Goal: Browse casually: Explore the website without a specific task or goal

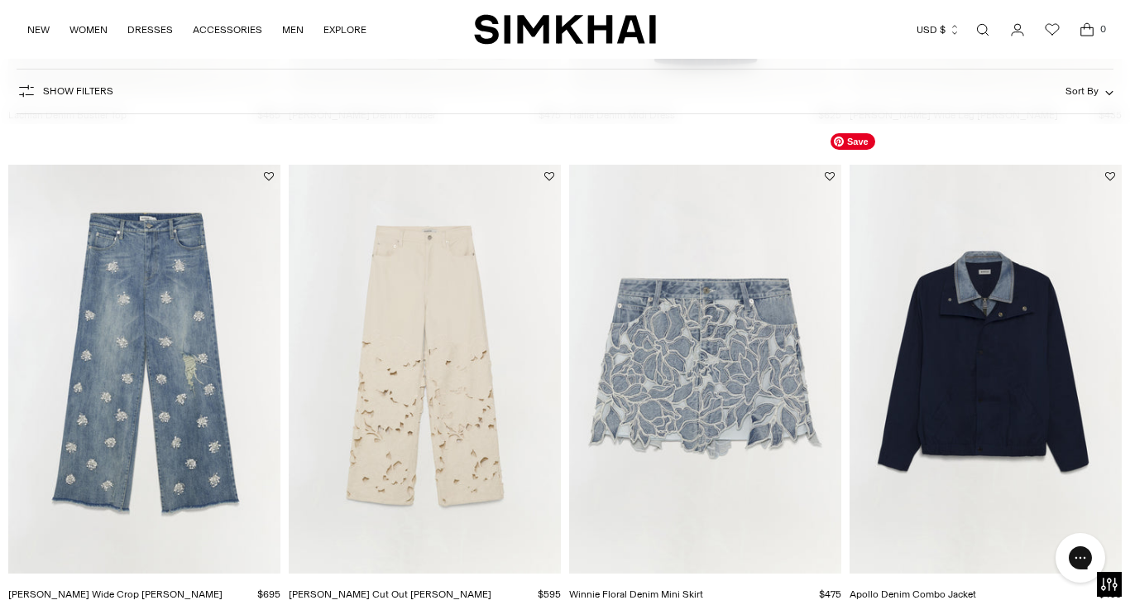
scroll to position [529, 0]
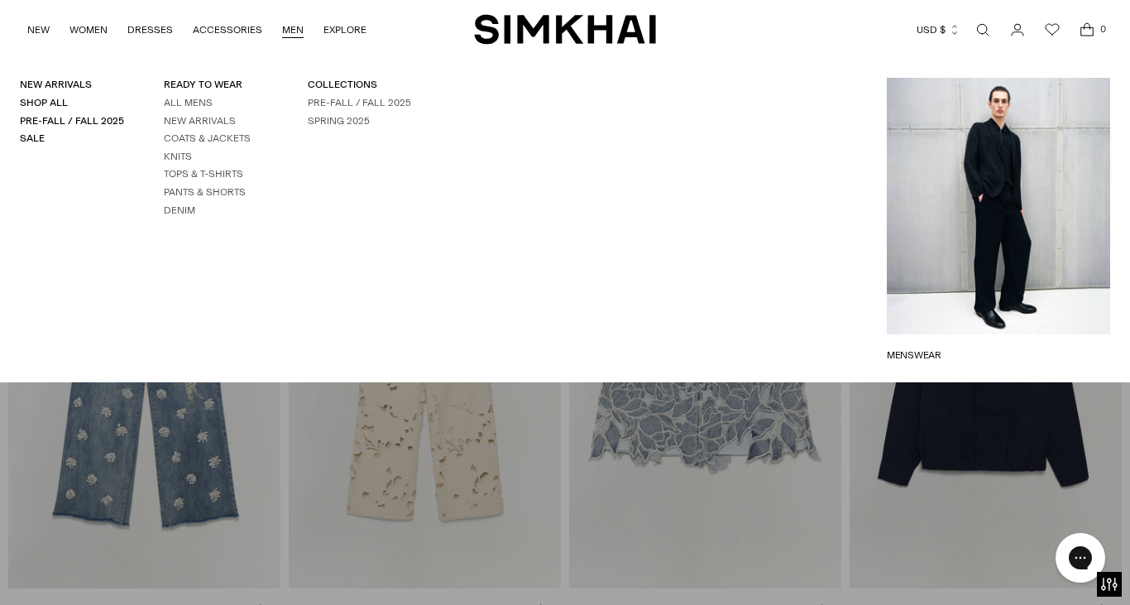
click at [292, 30] on link "MEN" at bounding box center [293, 30] width 22 height 36
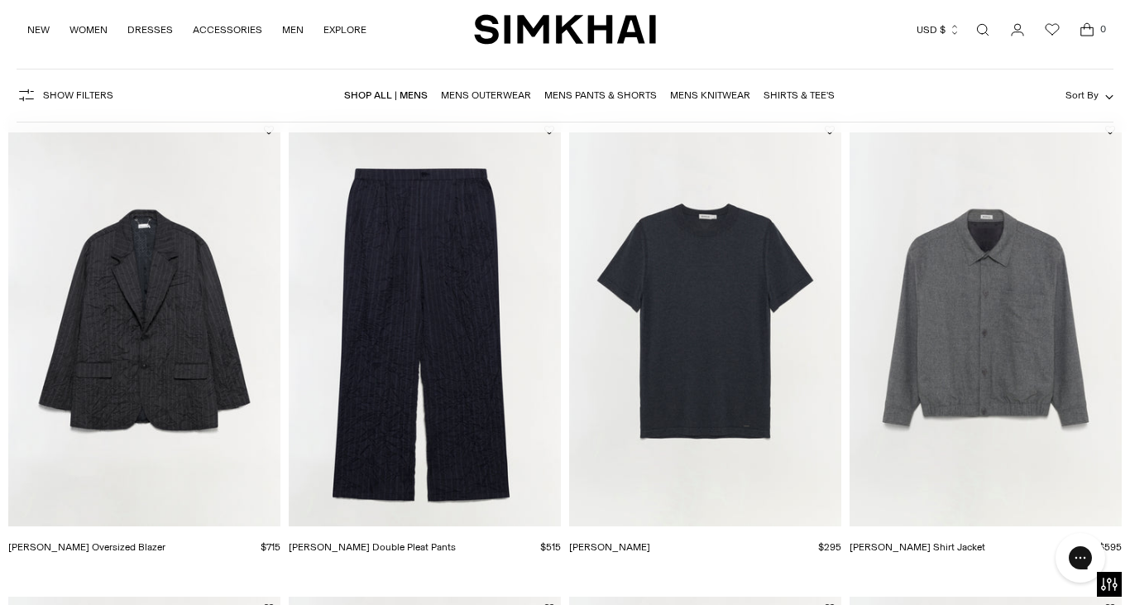
scroll to position [122, 0]
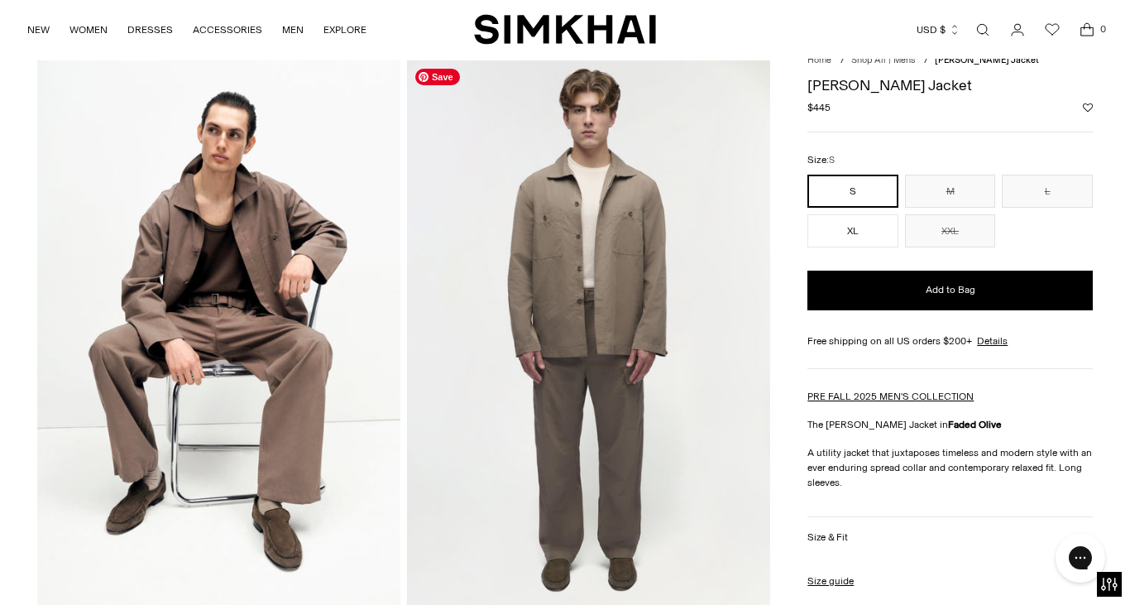
scroll to position [58, 0]
